Goal: Information Seeking & Learning: Check status

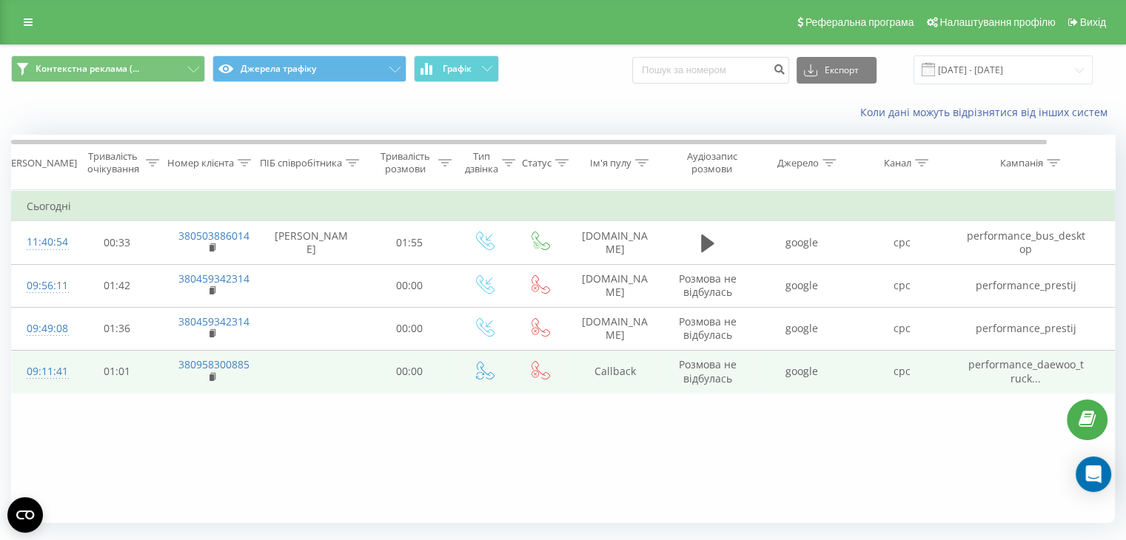
drag, startPoint x: 213, startPoint y: 376, endPoint x: 222, endPoint y: 373, distance: 9.4
click at [213, 376] on rect at bounding box center [212, 378] width 4 height 7
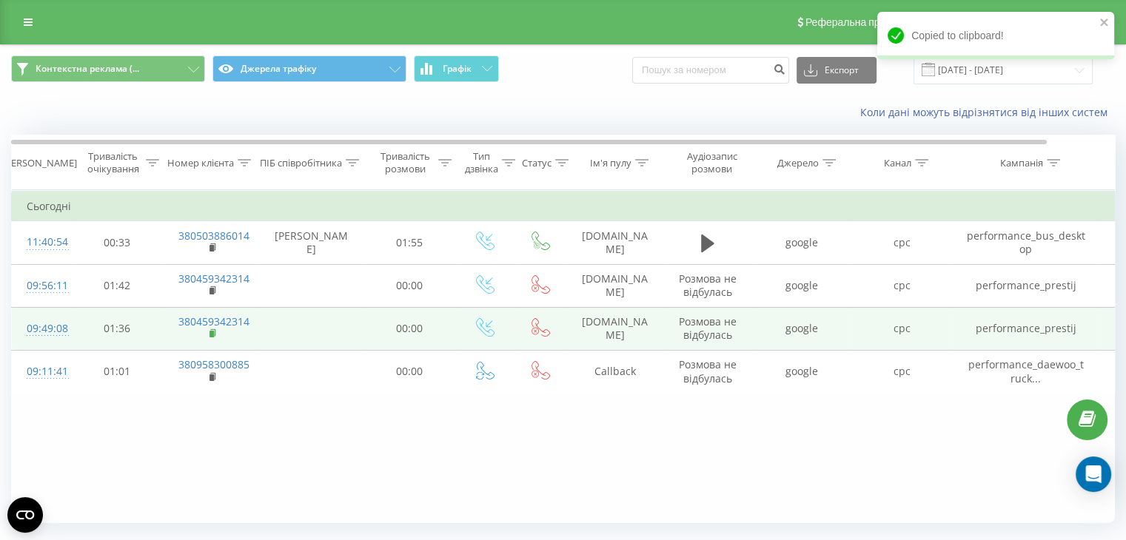
click at [213, 334] on rect at bounding box center [212, 334] width 4 height 7
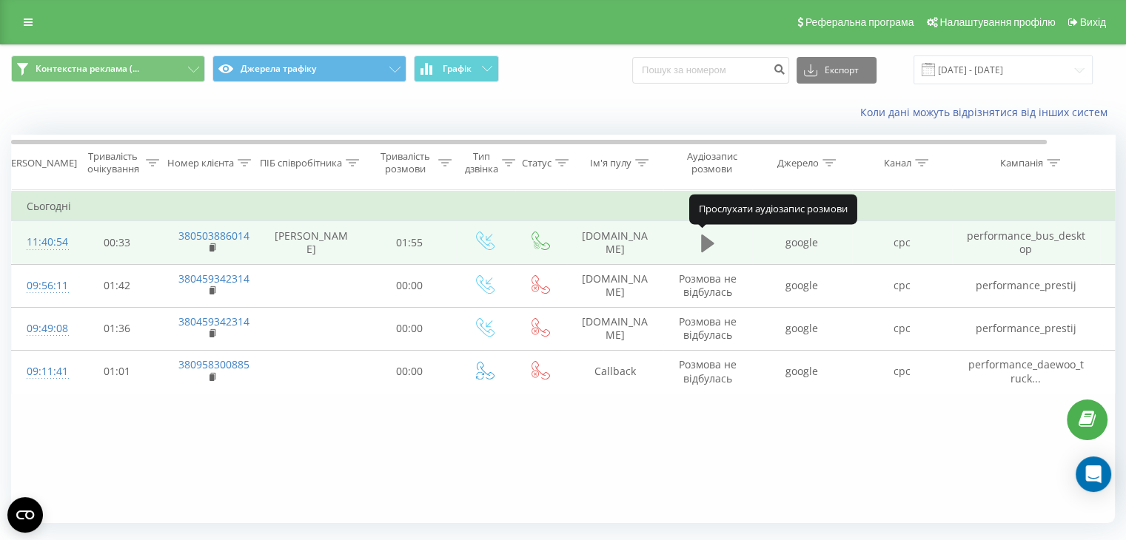
click at [711, 238] on icon at bounding box center [707, 243] width 13 height 21
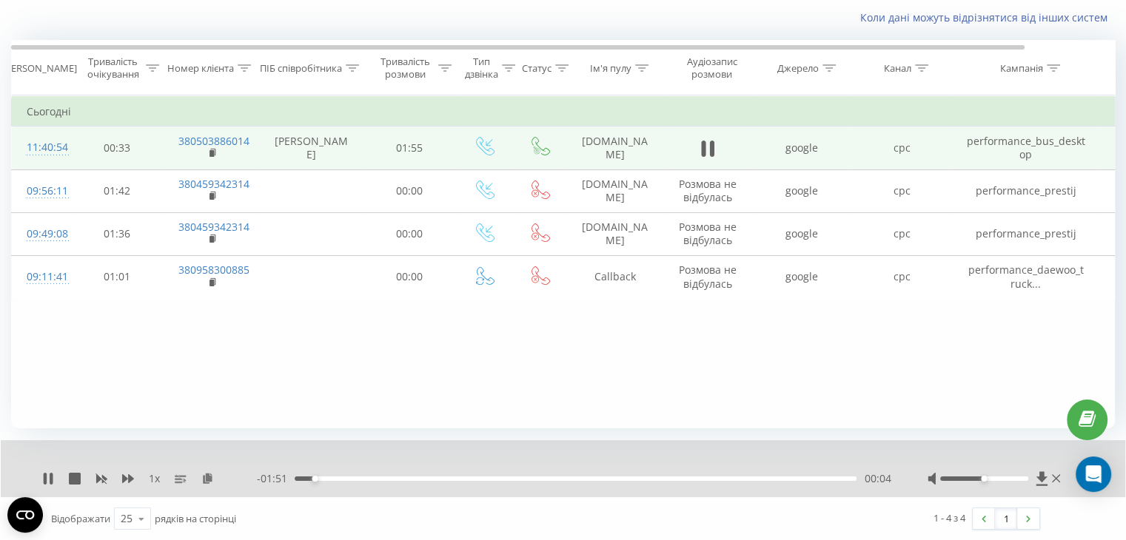
scroll to position [95, 0]
click at [133, 480] on icon at bounding box center [128, 479] width 12 height 12
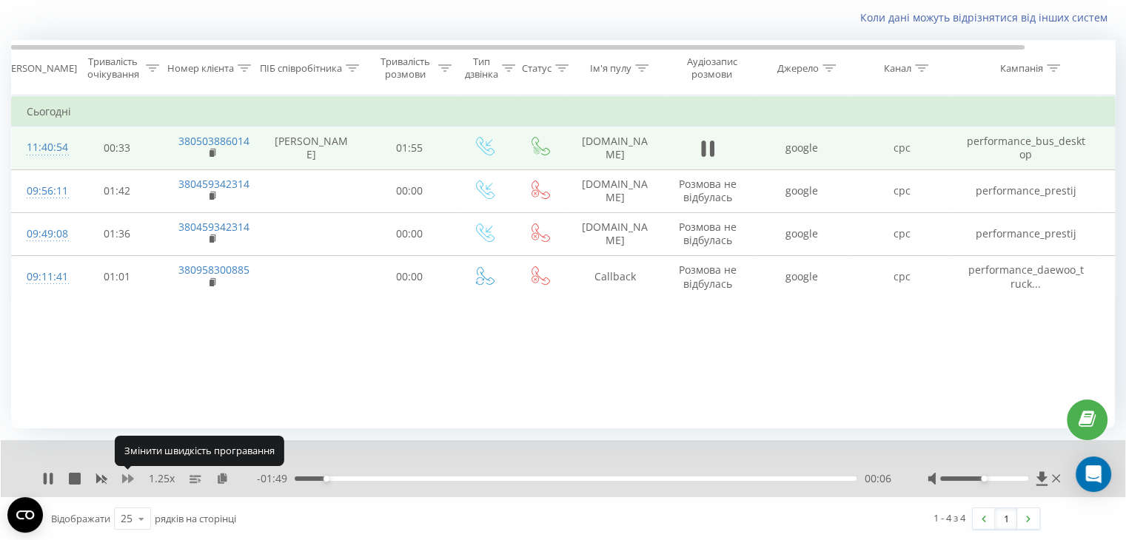
click at [126, 480] on icon at bounding box center [128, 479] width 12 height 12
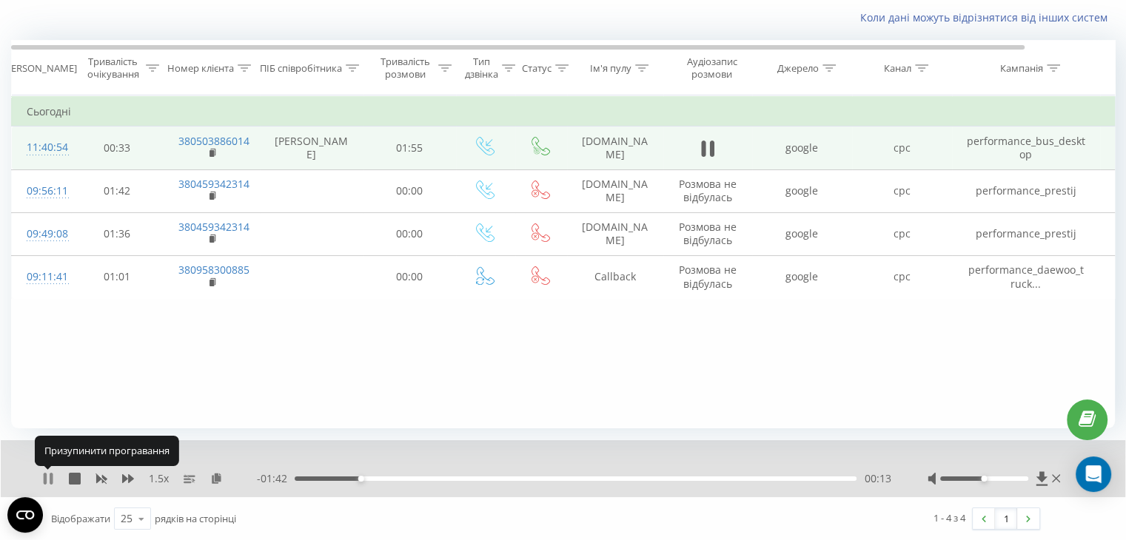
click at [48, 479] on icon at bounding box center [48, 479] width 12 height 12
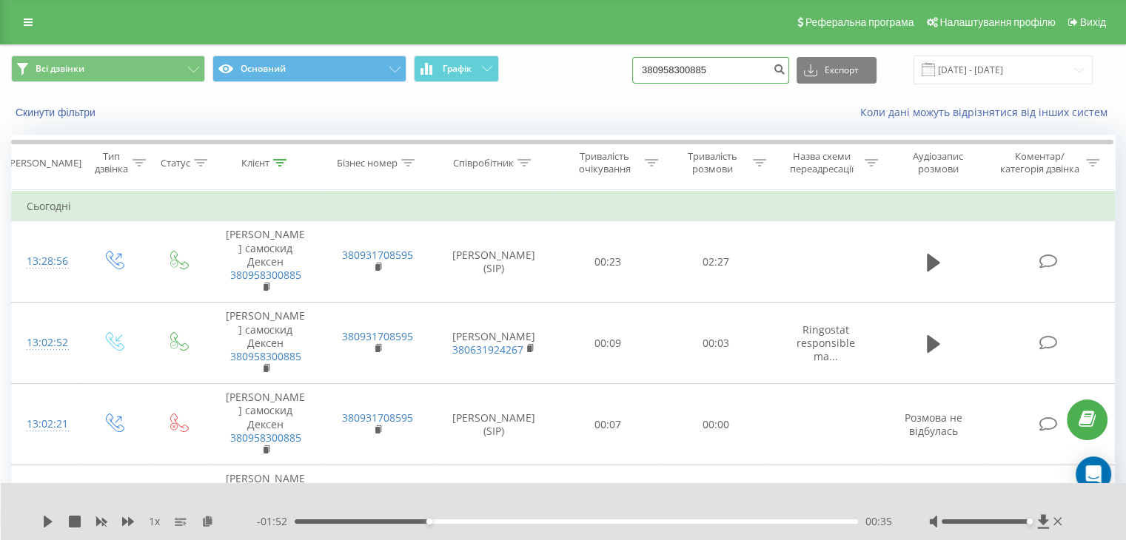
click at [747, 66] on input "380958300885" at bounding box center [710, 70] width 157 height 27
drag, startPoint x: 755, startPoint y: 59, endPoint x: 589, endPoint y: 59, distance: 165.8
click at [589, 59] on div "Всі дзвінки Основний Графік 380958300885 Експорт .csv .xls .xlsx 19.05.2025 - 1…" at bounding box center [563, 70] width 1104 height 29
paste input "459342314"
type input "380459342314"
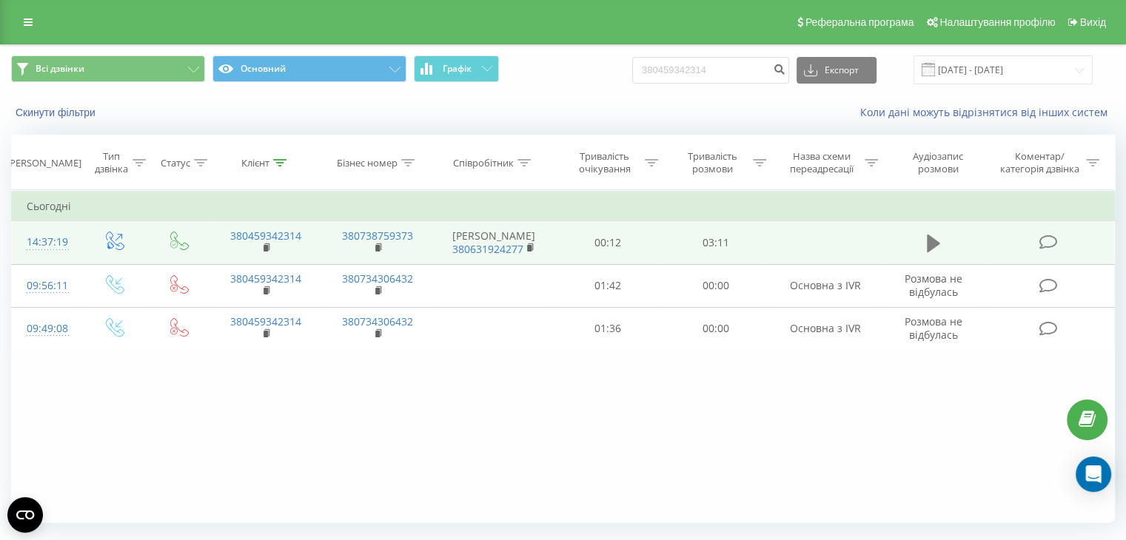
click at [937, 239] on icon at bounding box center [933, 243] width 13 height 21
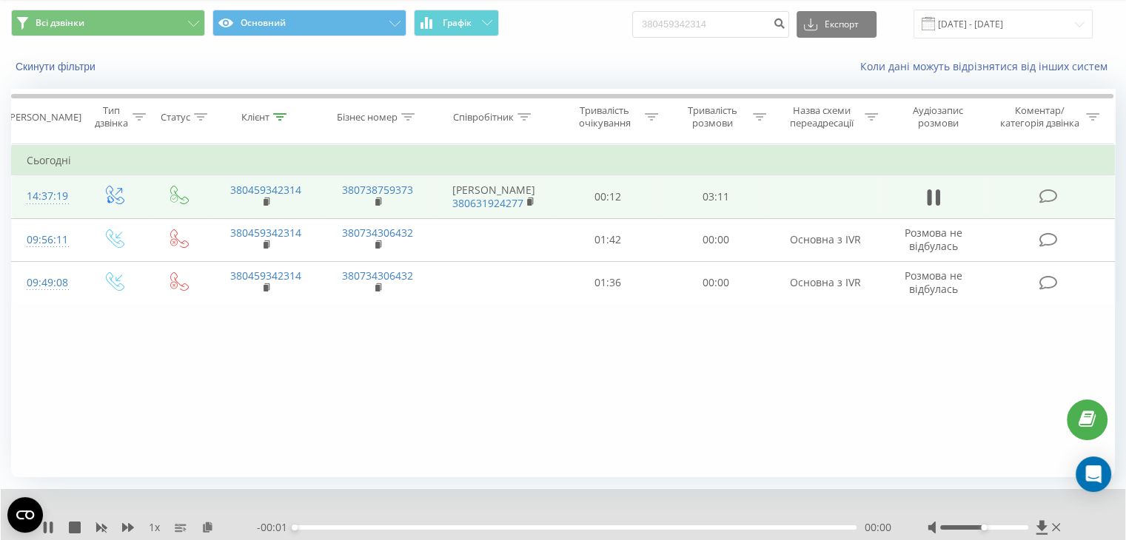
scroll to position [95, 0]
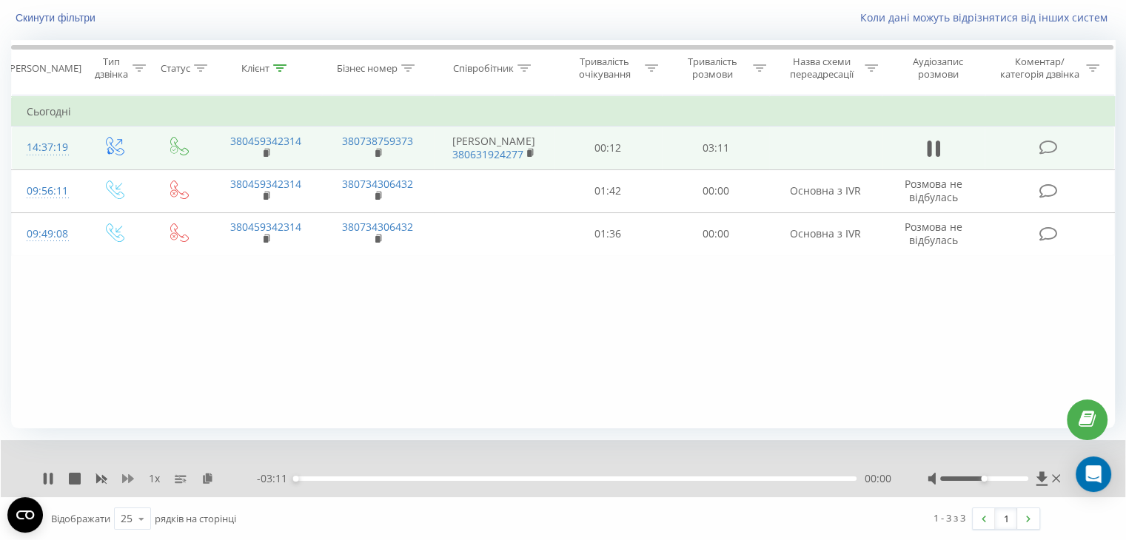
click at [130, 480] on icon at bounding box center [128, 479] width 12 height 9
click at [974, 480] on div at bounding box center [984, 479] width 88 height 4
click at [965, 478] on div at bounding box center [984, 479] width 88 height 4
click at [960, 479] on div at bounding box center [984, 479] width 88 height 4
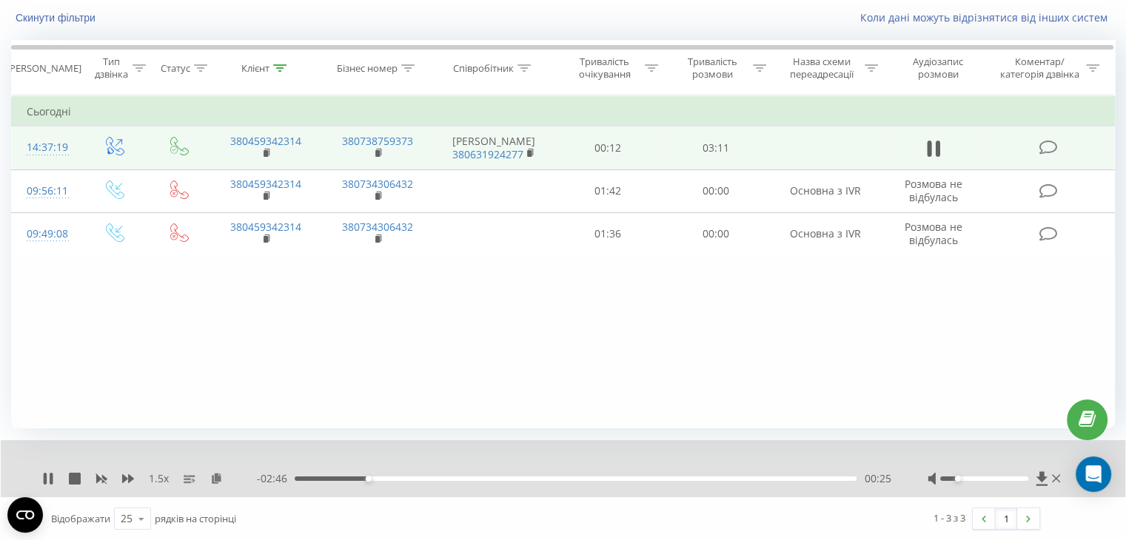
click at [711, 303] on div "Фільтрувати за умовою Дорівнює Введіть значення Скасувати OK Фільтрувати за умо…" at bounding box center [563, 262] width 1104 height 333
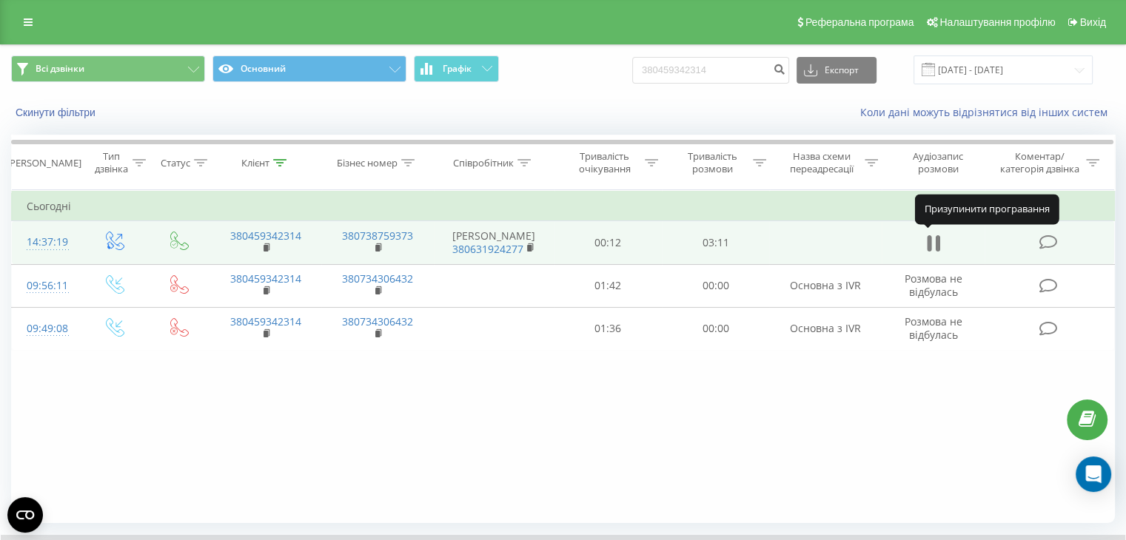
click at [933, 243] on icon at bounding box center [933, 243] width 13 height 21
